Goal: Find contact information: Find contact information

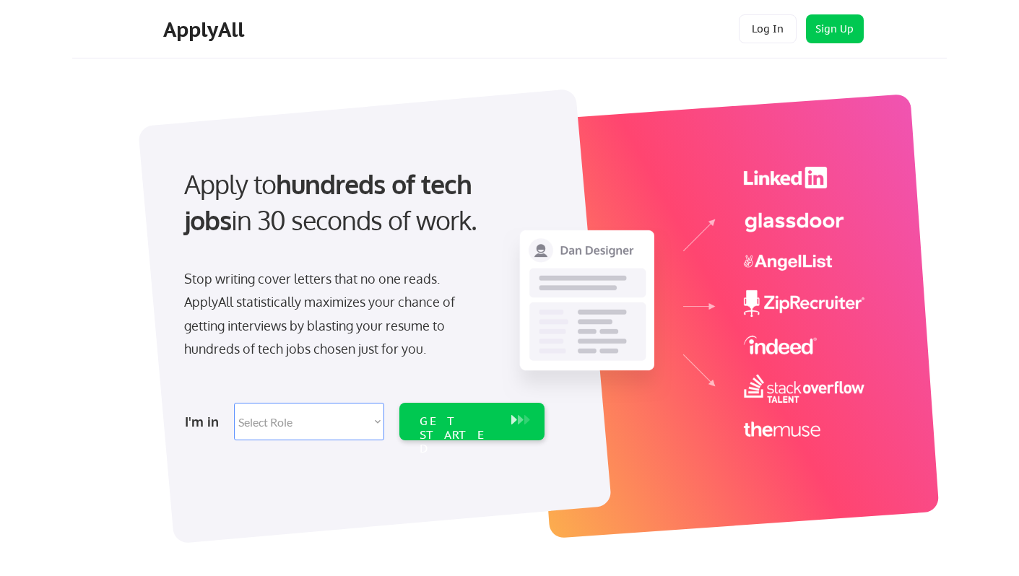
click at [350, 427] on select "Select Role Software Engineering Product Management Customer Success Sales UI/U…" at bounding box center [309, 422] width 150 height 38
click at [335, 425] on select "Select Role Software Engineering Product Management Customer Success Sales UI/U…" at bounding box center [309, 422] width 150 height 38
select select ""marketing___comms""
click at [234, 403] on select "Select Role Software Engineering Product Management Customer Success Sales UI/U…" at bounding box center [309, 422] width 150 height 38
select select ""marketing___comms""
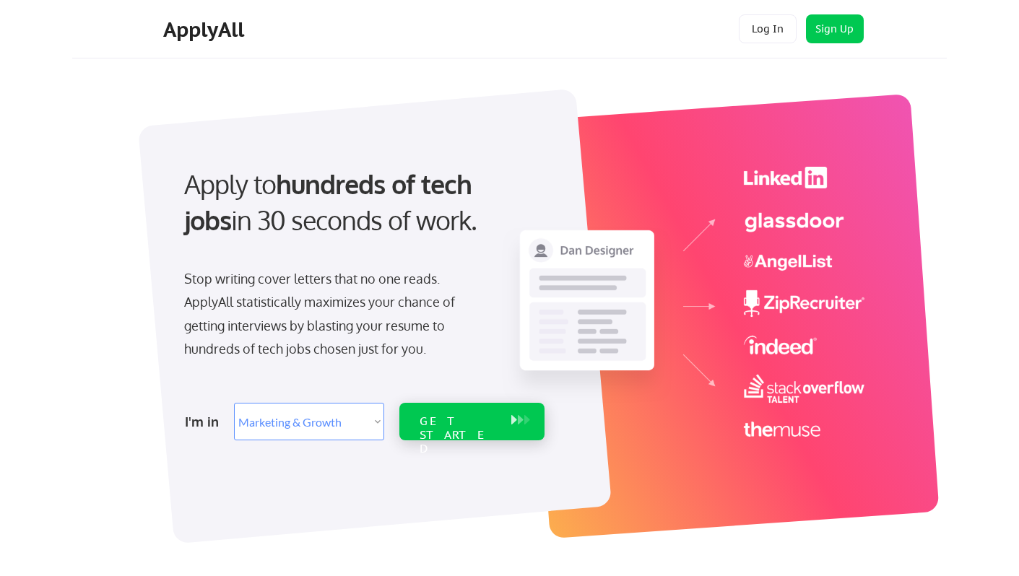
click at [431, 432] on div "GET STARTED" at bounding box center [458, 422] width 92 height 38
select select ""marketing___comms""
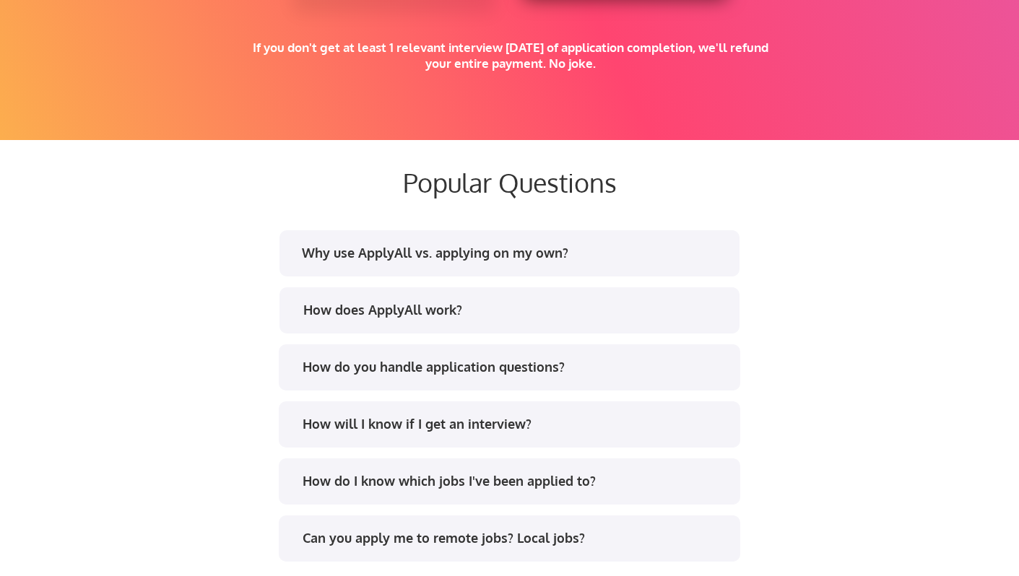
scroll to position [3035, 0]
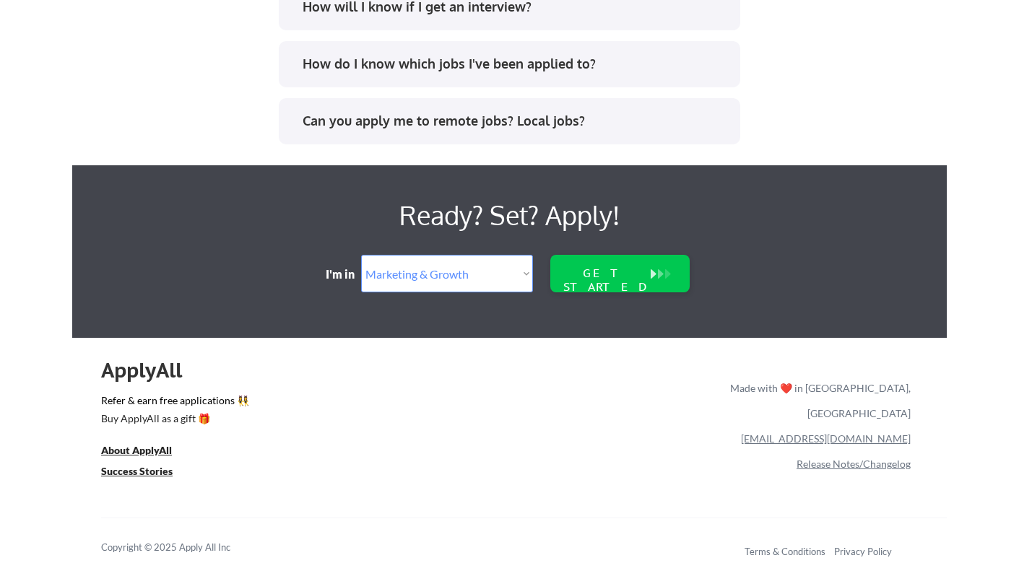
click at [852, 426] on div "[EMAIL_ADDRESS][DOMAIN_NAME]" at bounding box center [817, 438] width 186 height 25
